Goal: Information Seeking & Learning: Learn about a topic

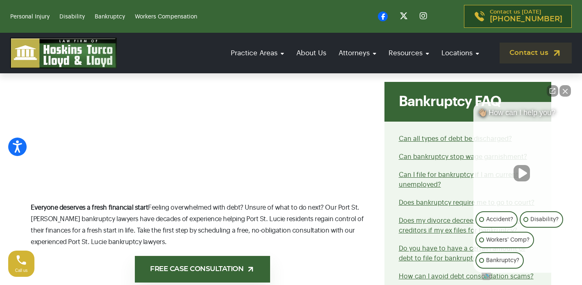
scroll to position [355, 0]
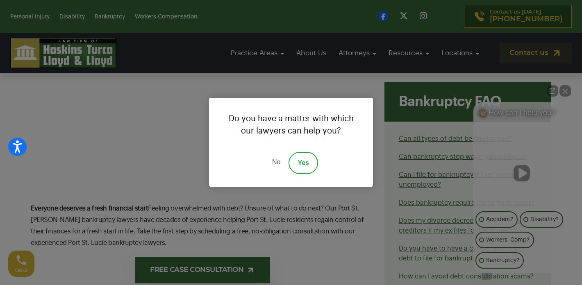
click at [531, 162] on div "Do you have a matter with which our lawyers can help you? No Yes" at bounding box center [291, 142] width 582 height 285
click at [303, 162] on link "Yes" at bounding box center [302, 163] width 29 height 22
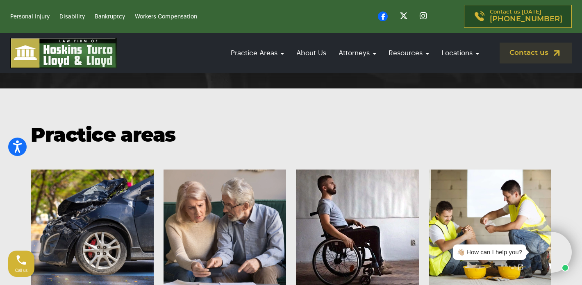
scroll to position [3166, 0]
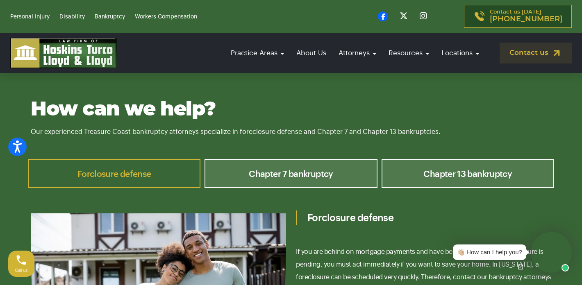
scroll to position [3016, 0]
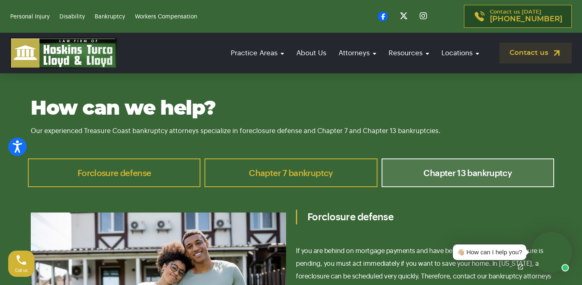
click at [329, 158] on link "Chapter 7 bankruptcy" at bounding box center [290, 172] width 172 height 29
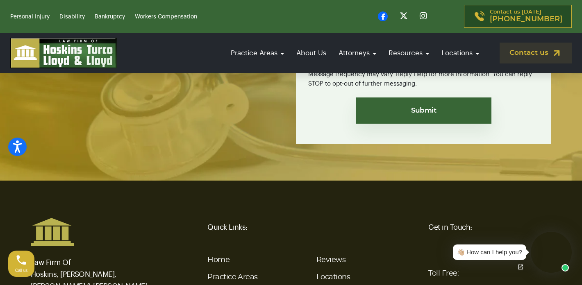
scroll to position [5206, 0]
